Goal: Information Seeking & Learning: Learn about a topic

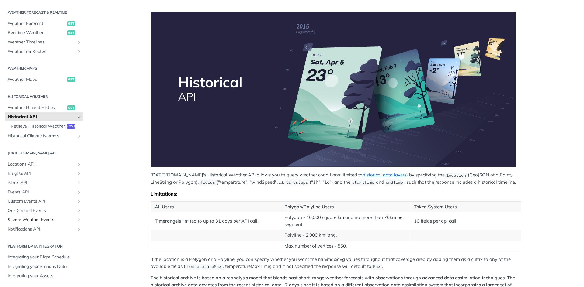
scroll to position [61, 0]
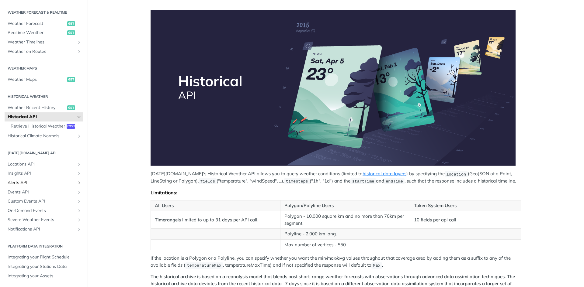
click at [26, 182] on span "Alerts API" at bounding box center [41, 183] width 67 height 6
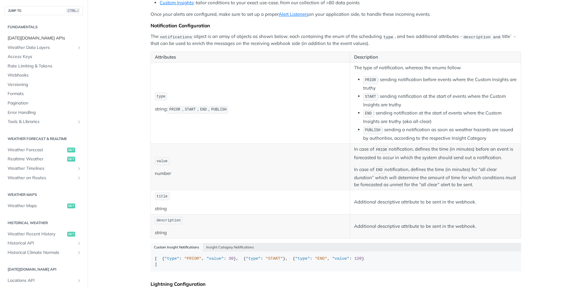
click at [29, 37] on span "[DATE][DOMAIN_NAME] APIs" at bounding box center [45, 38] width 74 height 6
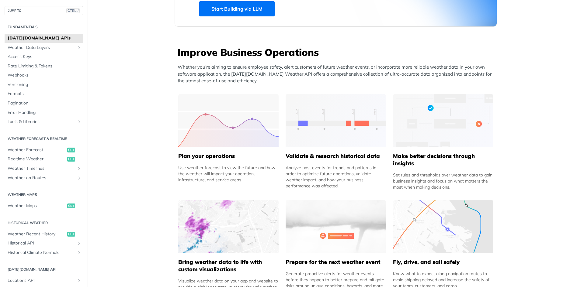
scroll to position [213, 0]
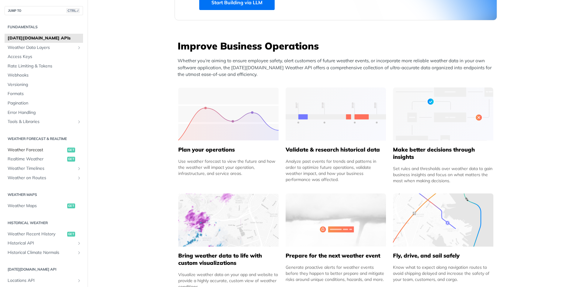
click at [31, 150] on span "Weather Forecast" at bounding box center [37, 150] width 58 height 6
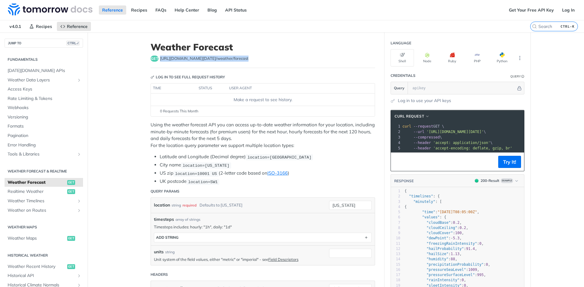
drag, startPoint x: 158, startPoint y: 57, endPoint x: 246, endPoint y: 67, distance: 88.7
click at [246, 67] on header "Weather Forecast get [URL][DOMAIN_NAME][DATE] /weather/forecast" at bounding box center [262, 55] width 224 height 26
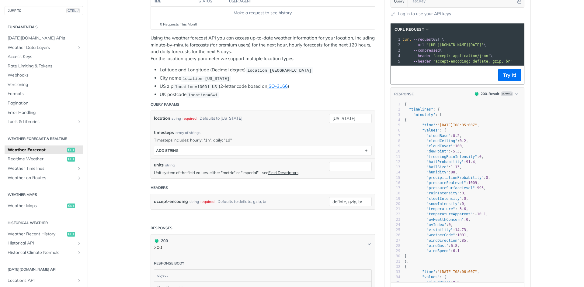
scroll to position [91, 0]
